Goal: Information Seeking & Learning: Learn about a topic

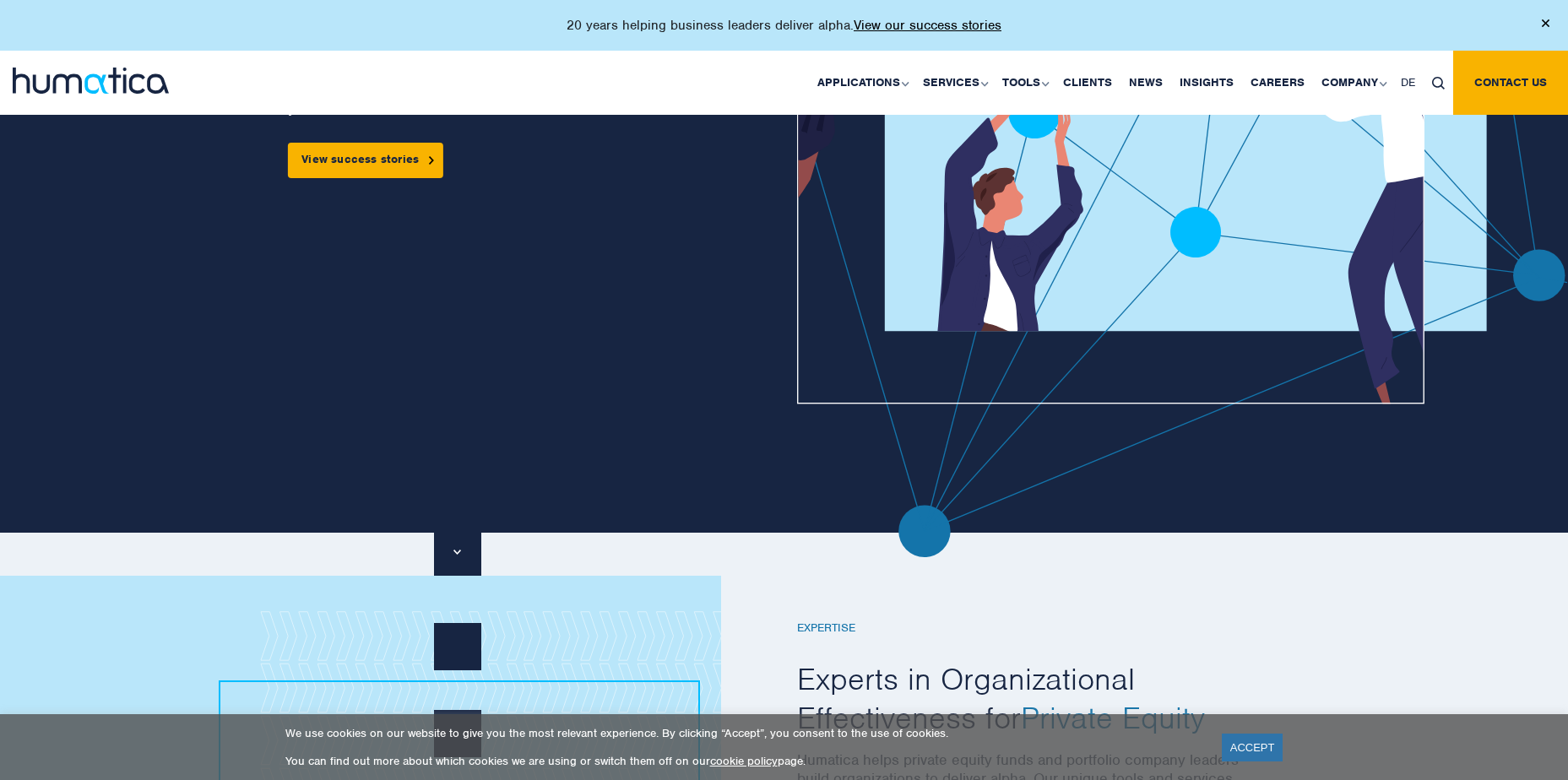
scroll to position [675, 0]
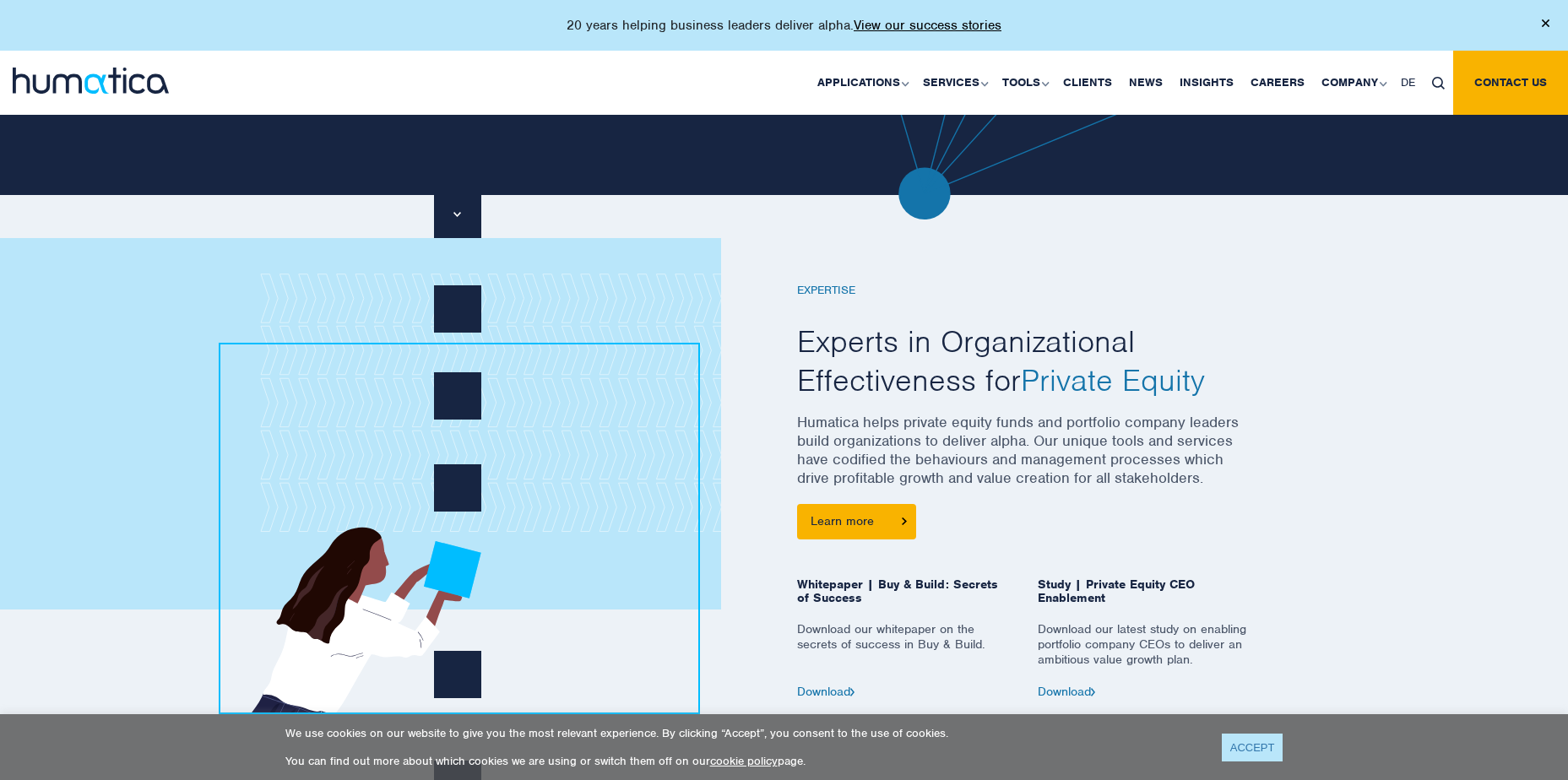
click at [1252, 747] on link "ACCEPT" at bounding box center [1252, 747] width 61 height 28
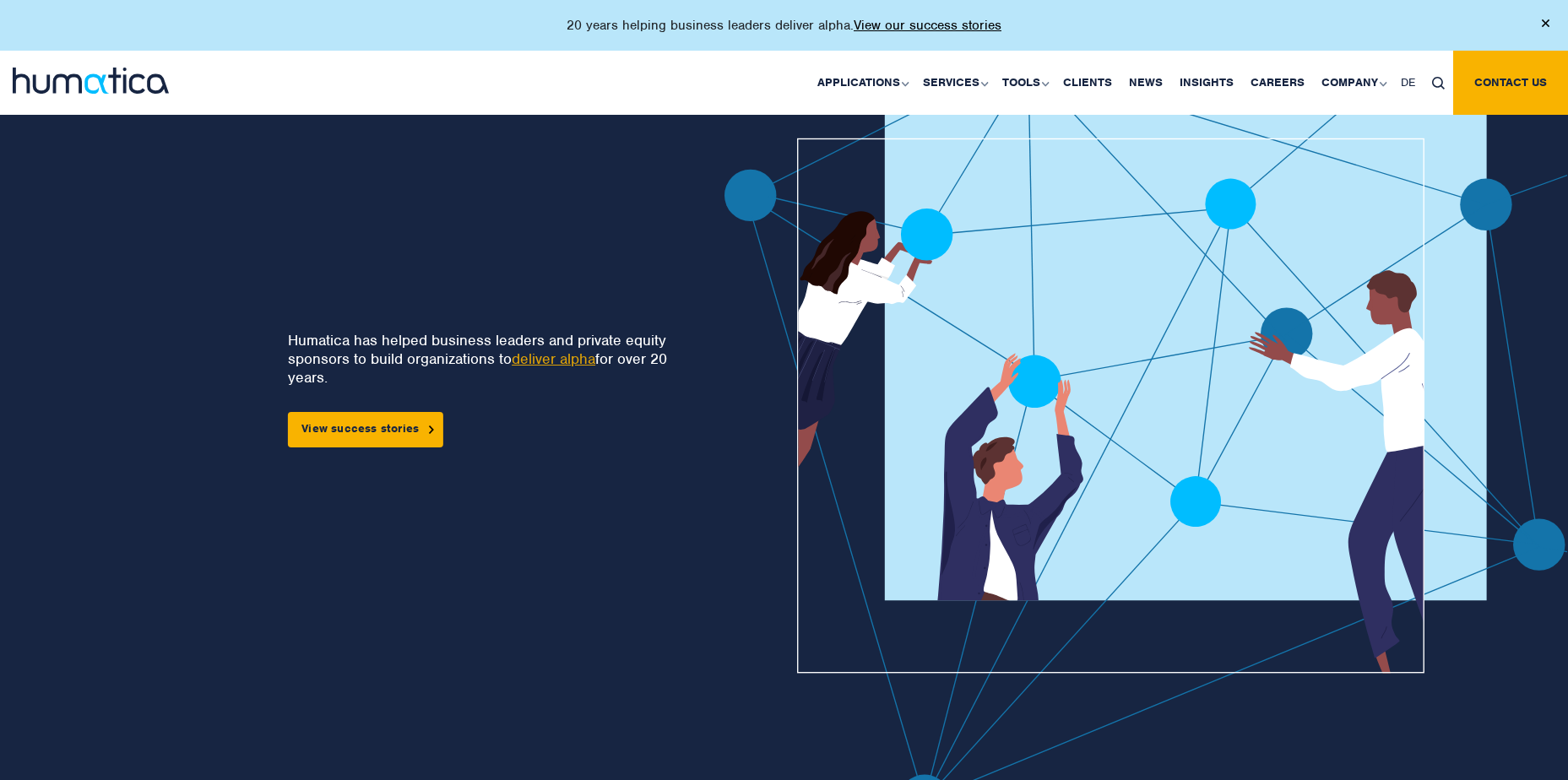
scroll to position [0, 0]
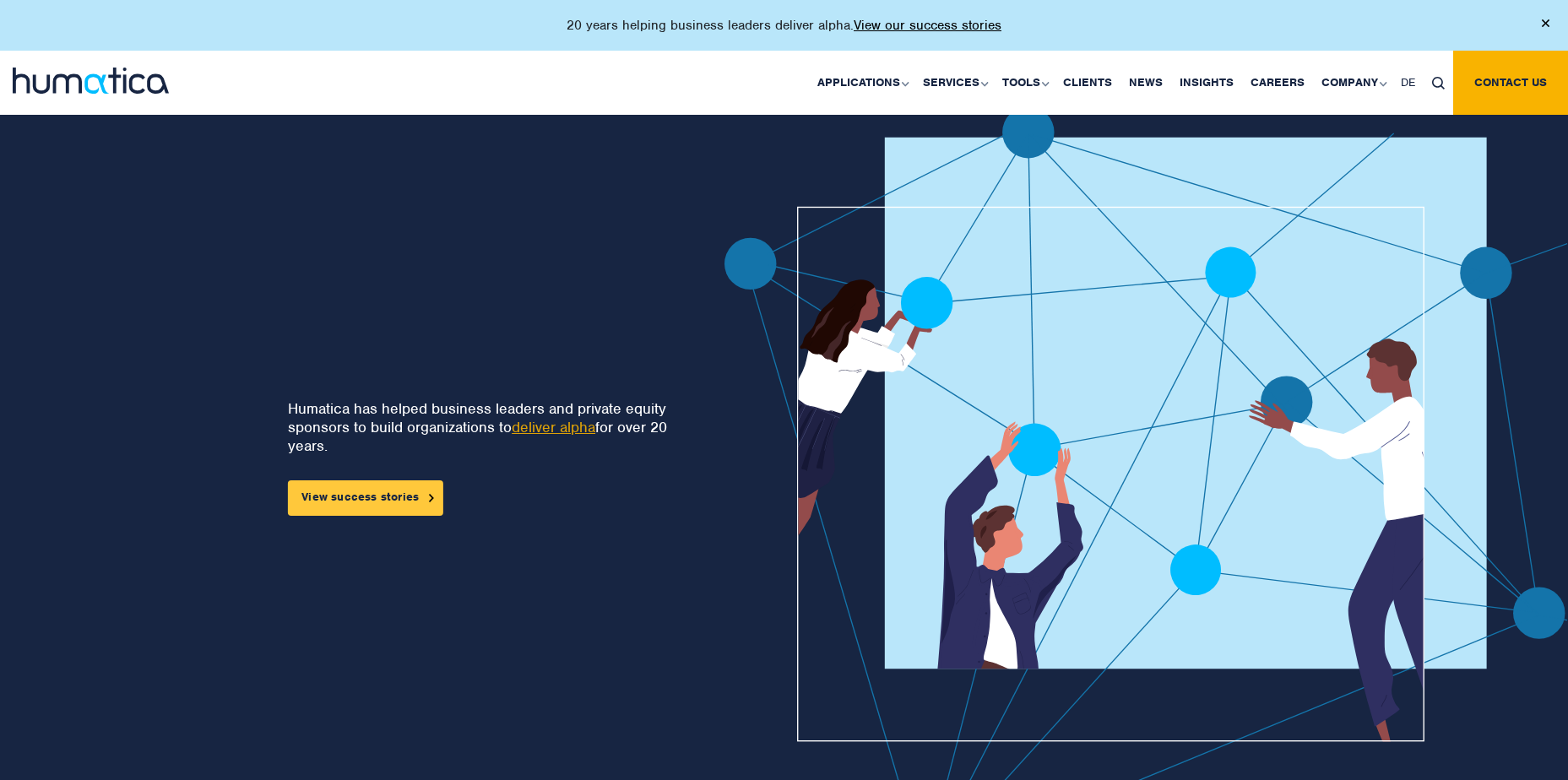
click at [370, 498] on link "View success stories" at bounding box center [365, 498] width 155 height 35
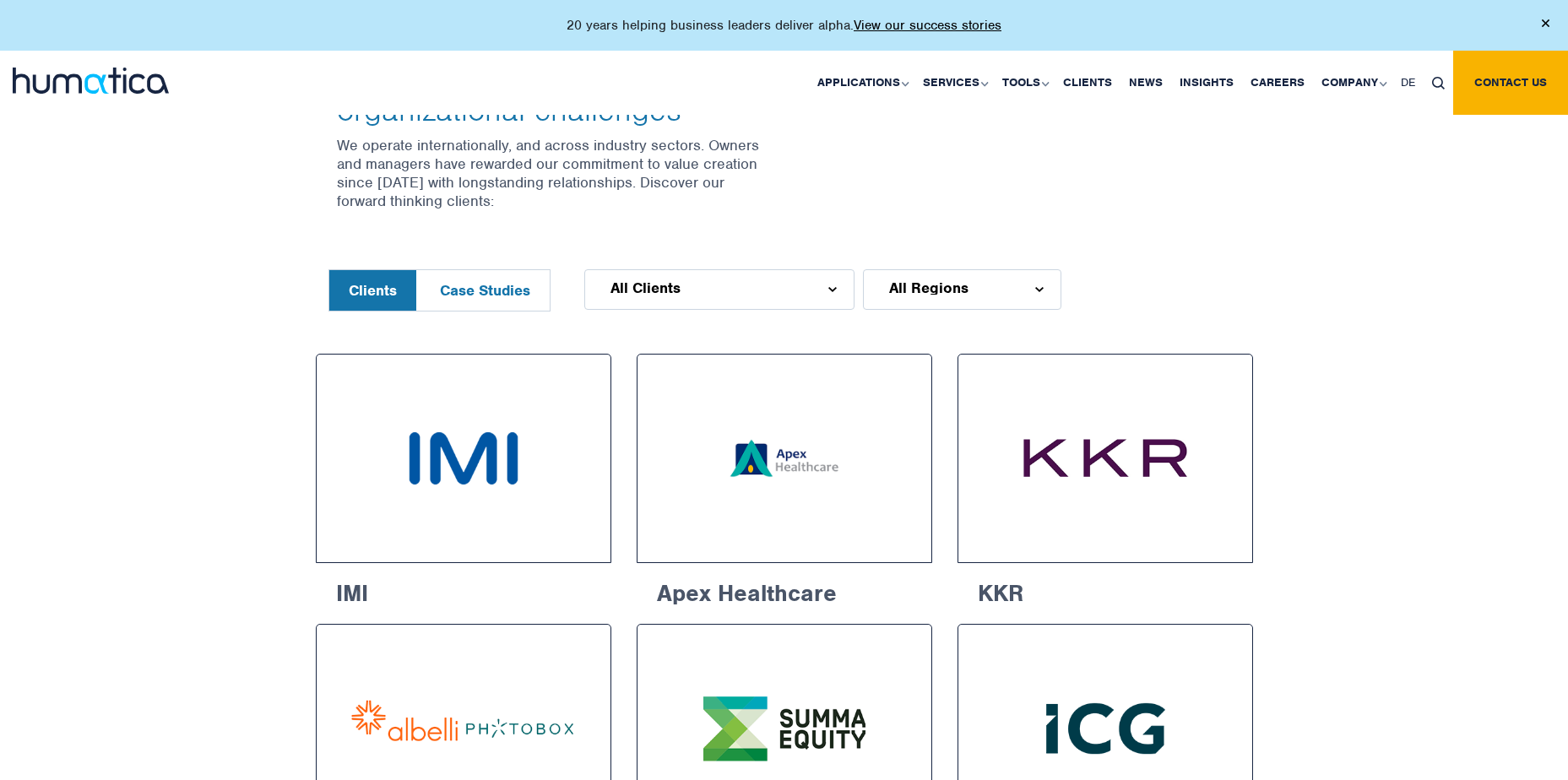
scroll to position [507, 0]
